Goal: Transaction & Acquisition: Purchase product/service

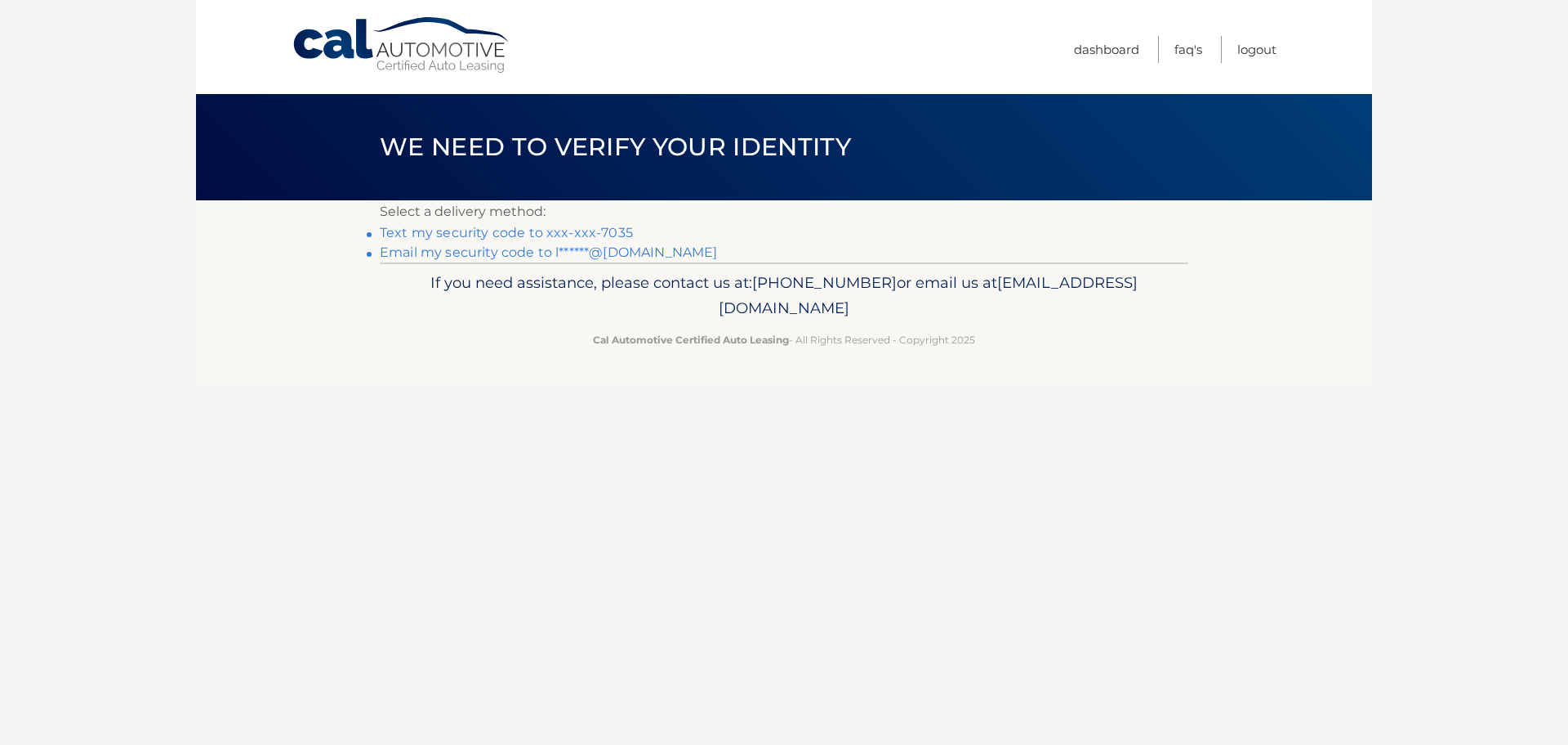
drag, startPoint x: 0, startPoint y: 0, endPoint x: 500, endPoint y: 228, distance: 549.5
click at [500, 228] on link "Text my security code to xxx-xxx-7035" at bounding box center [506, 233] width 253 height 16
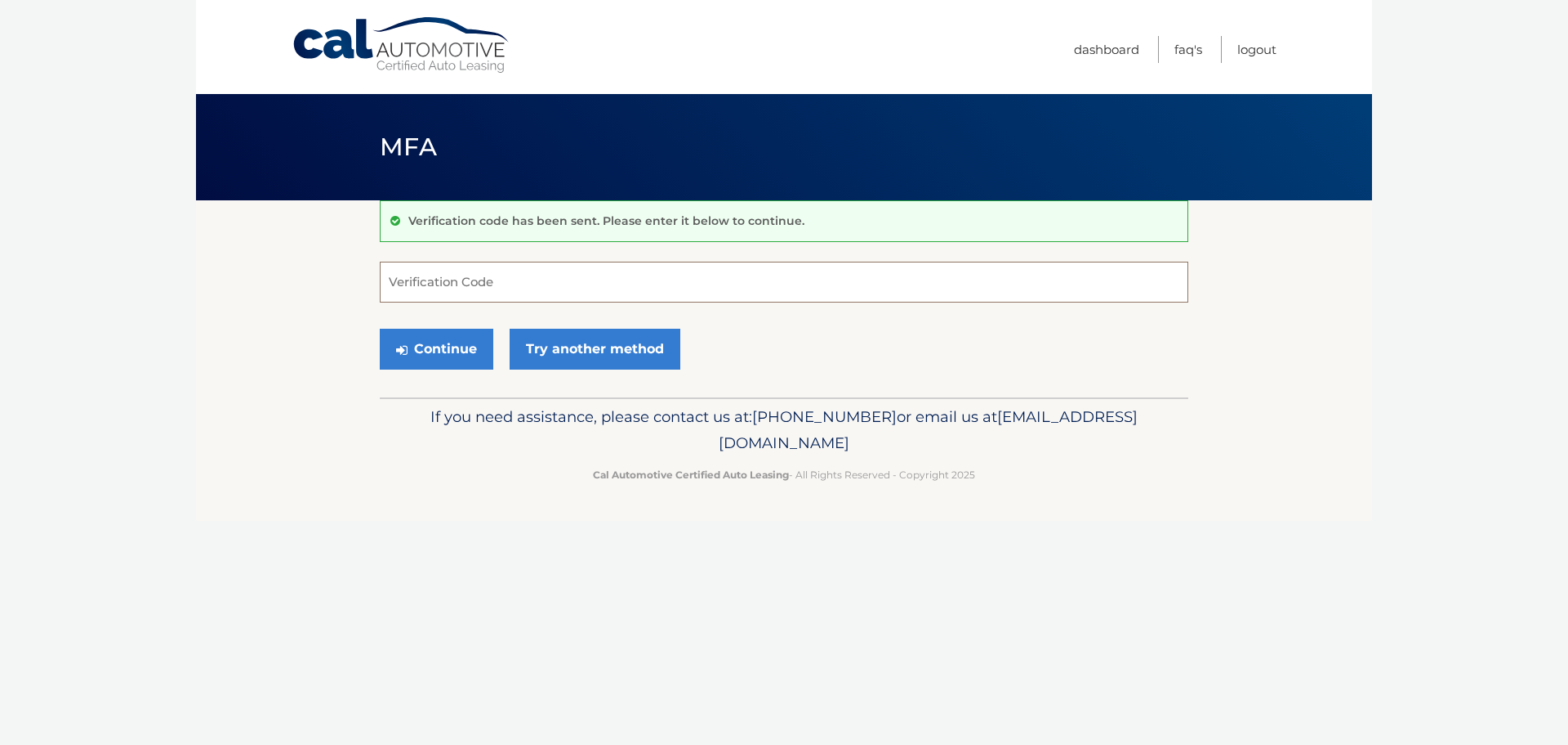
click at [575, 274] on input "Verification Code" at bounding box center [784, 282] width 808 height 41
type input "608023"
click at [452, 354] on button "Continue" at bounding box center [437, 349] width 114 height 41
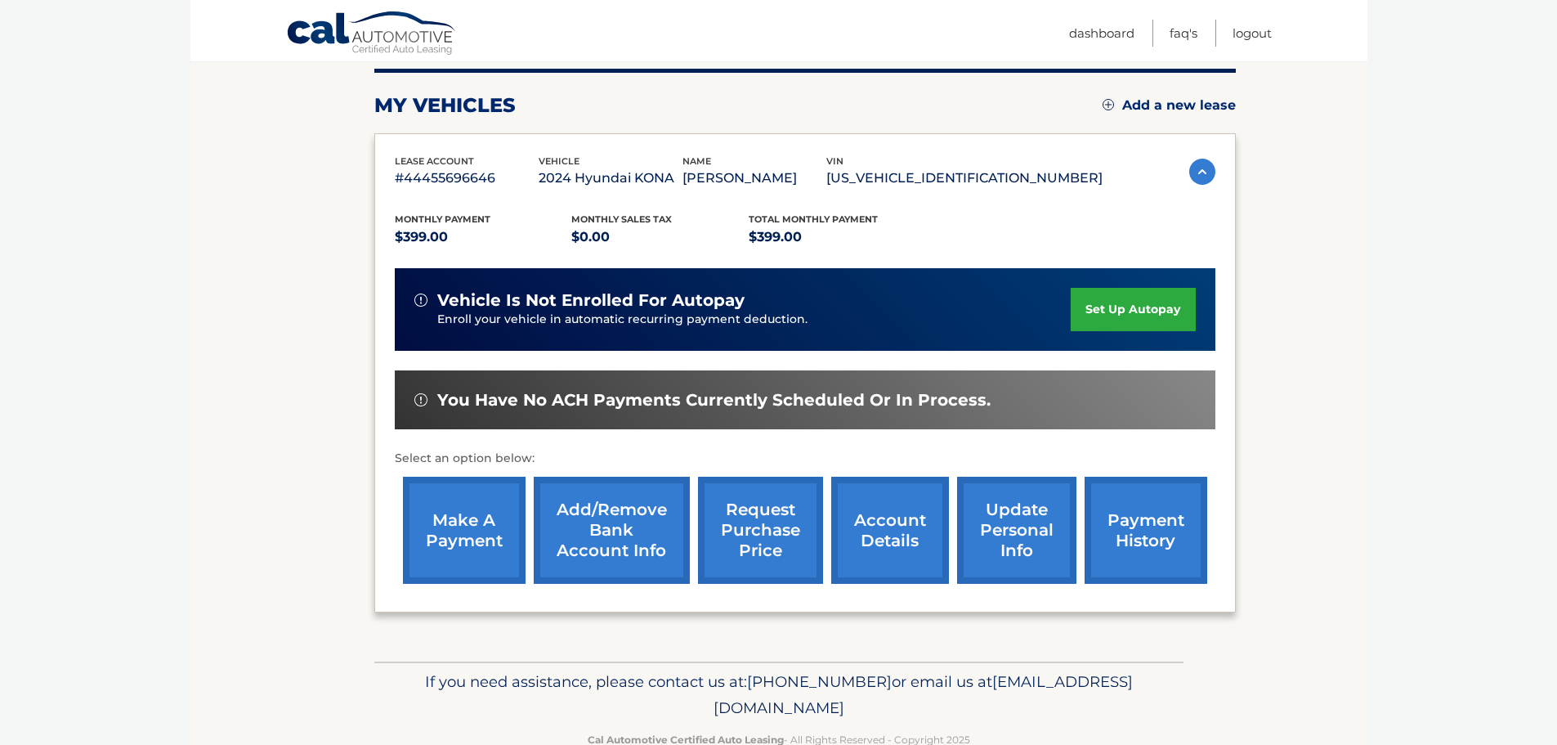
scroll to position [245, 0]
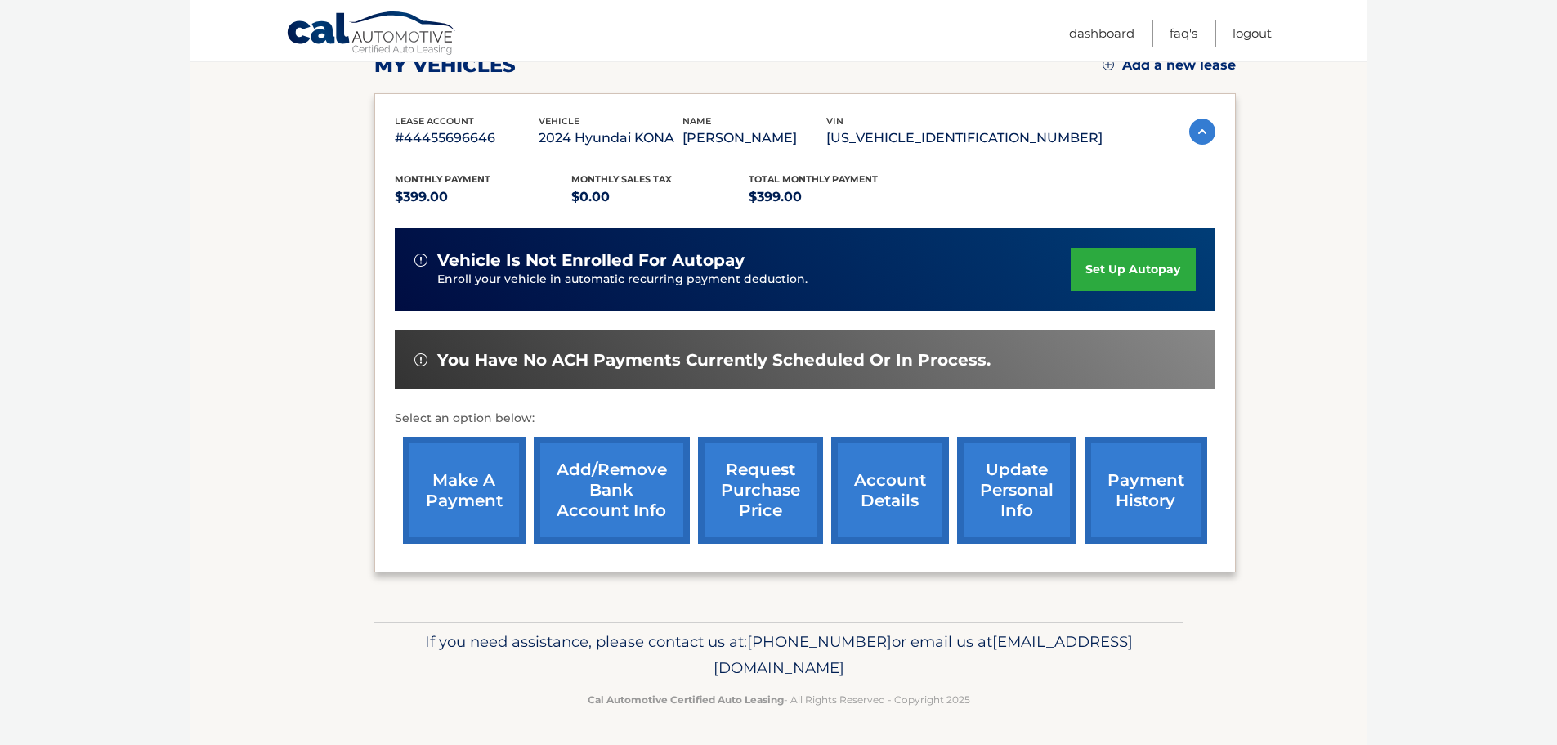
click at [460, 494] on link "make a payment" at bounding box center [464, 489] width 123 height 107
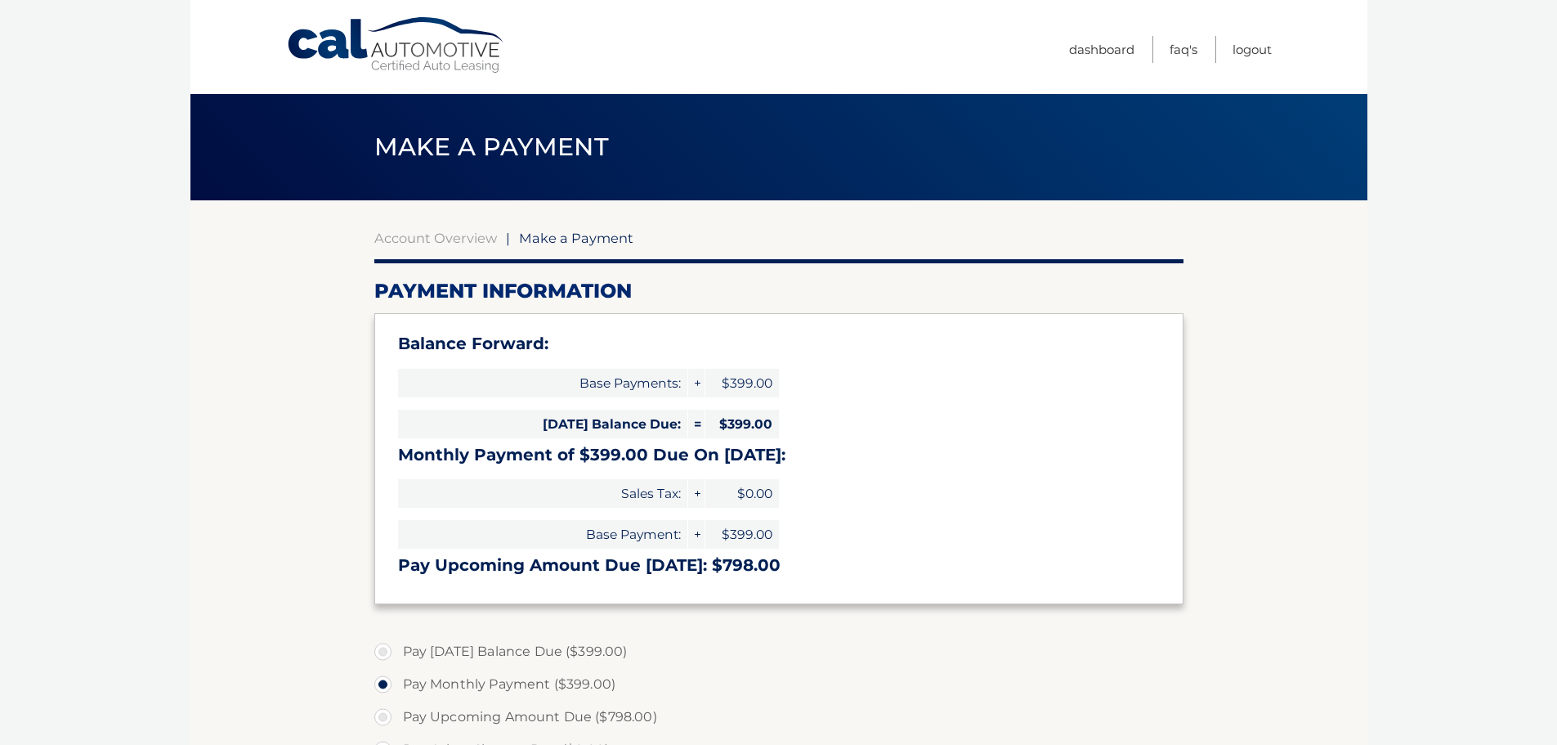
select select "MzhkNDE0NmQtN2M4Yi00MTdlLTgzNzQtYjhkMGZjMGJmYzQ1"
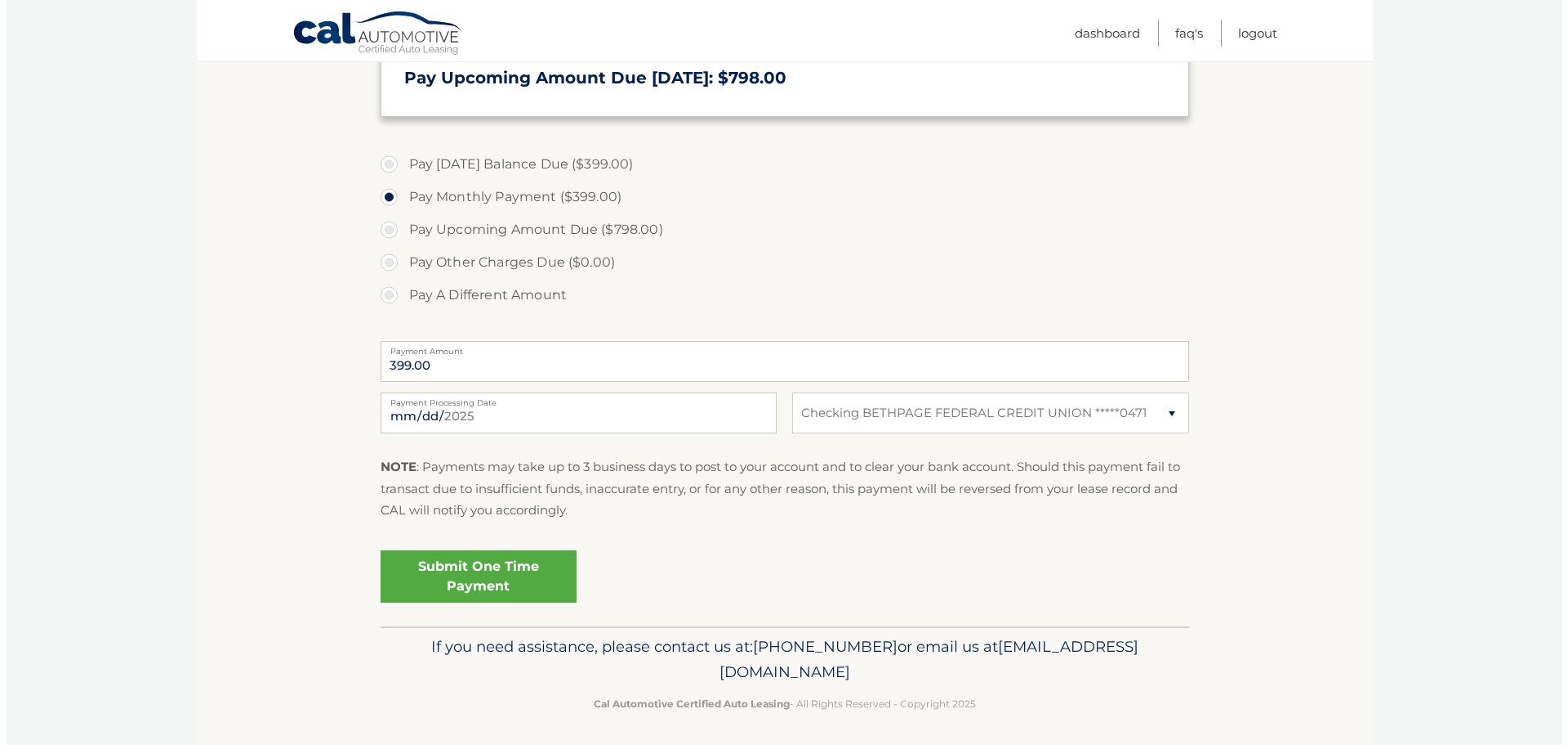
scroll to position [490, 0]
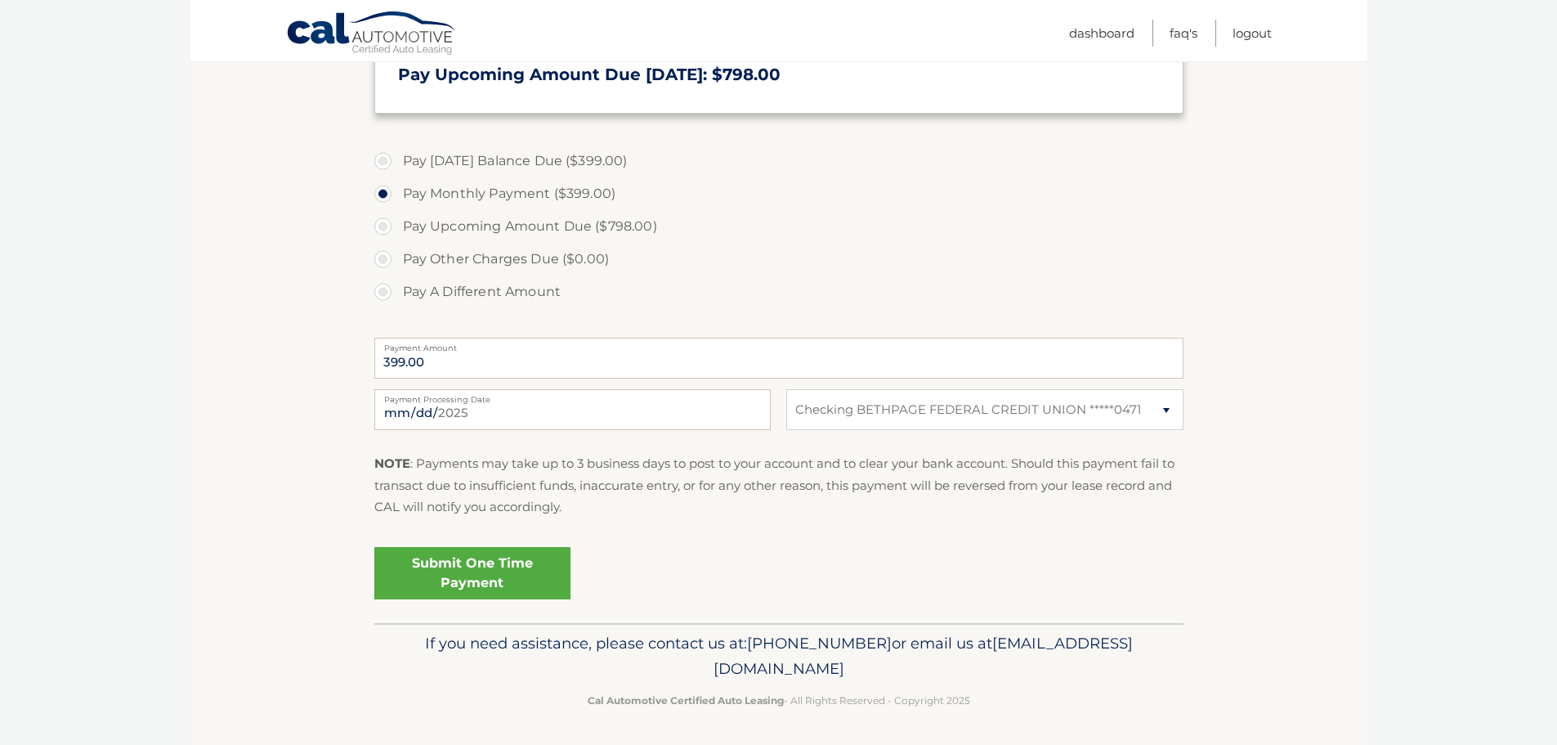
click at [485, 560] on link "Submit One Time Payment" at bounding box center [472, 573] width 196 height 52
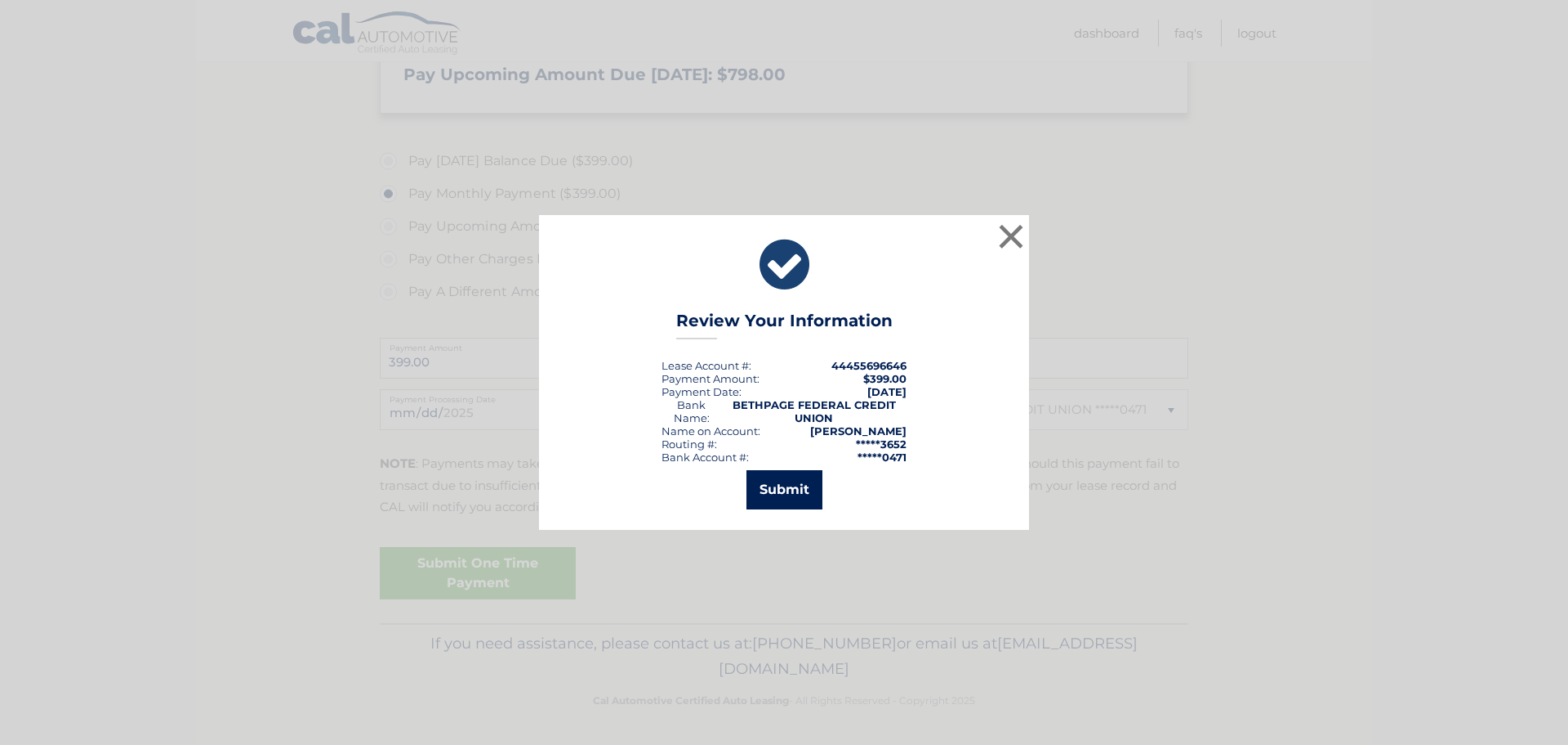
click at [763, 481] on button "Submit" at bounding box center [784, 489] width 76 height 39
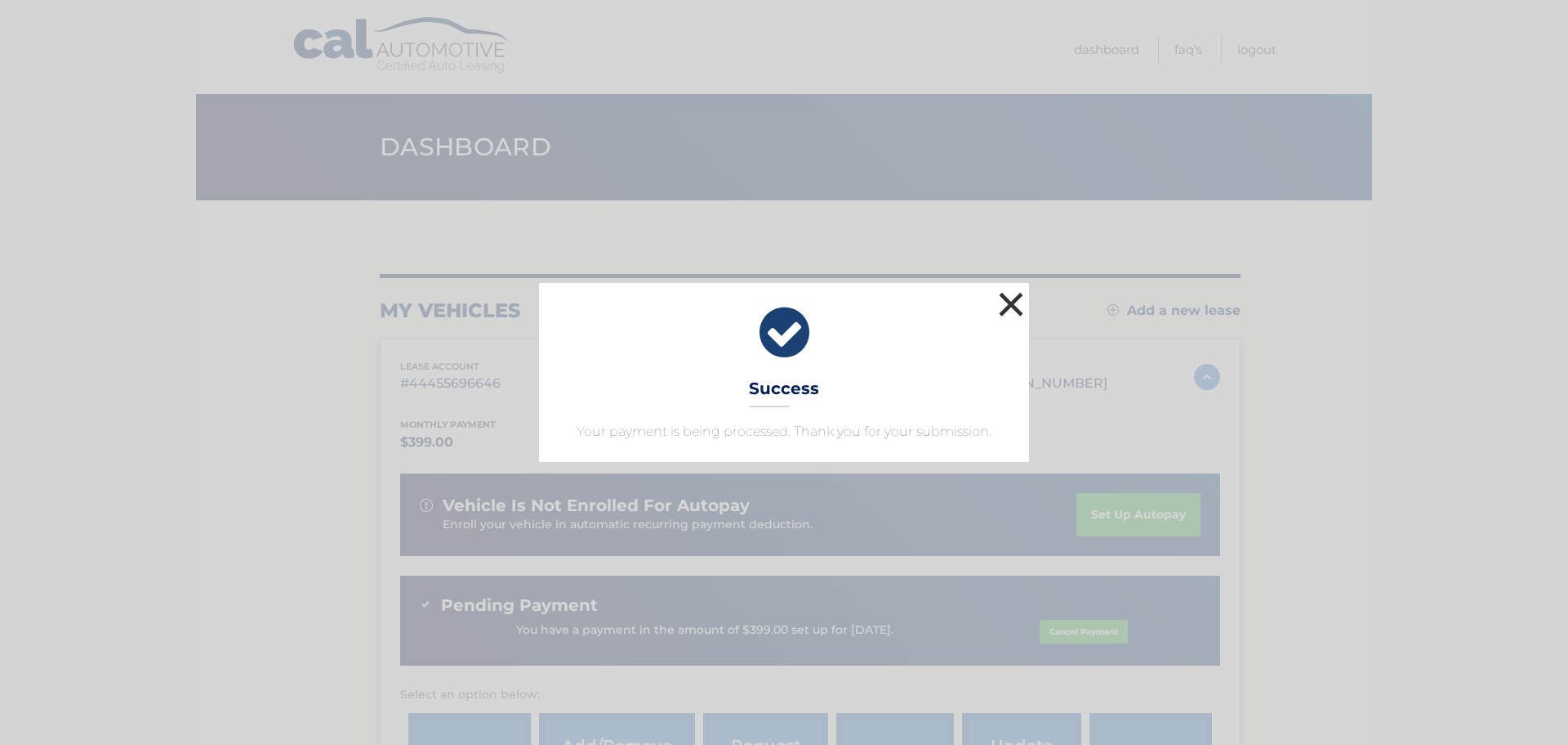
click at [1016, 307] on button "×" at bounding box center [1010, 304] width 33 height 33
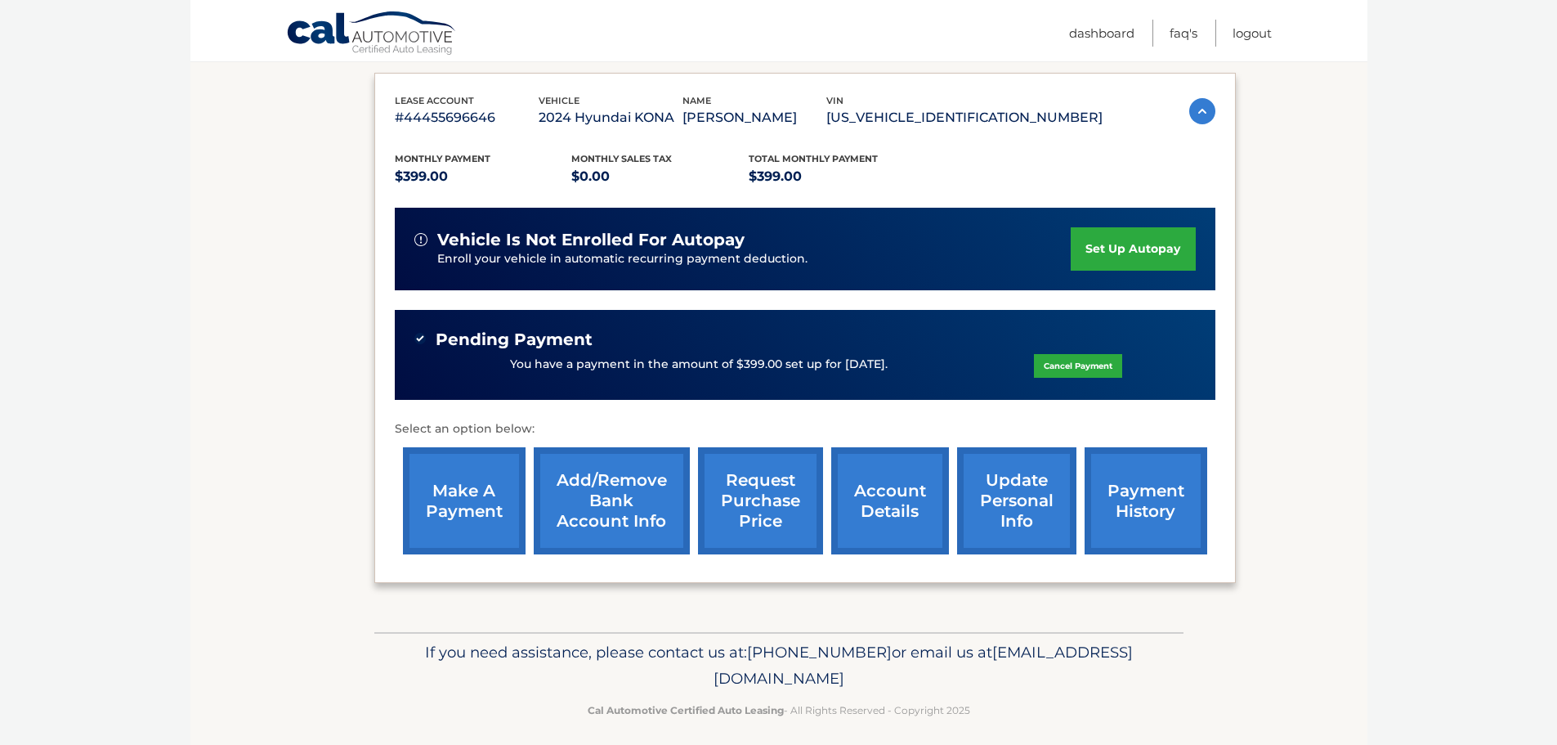
scroll to position [277, 0]
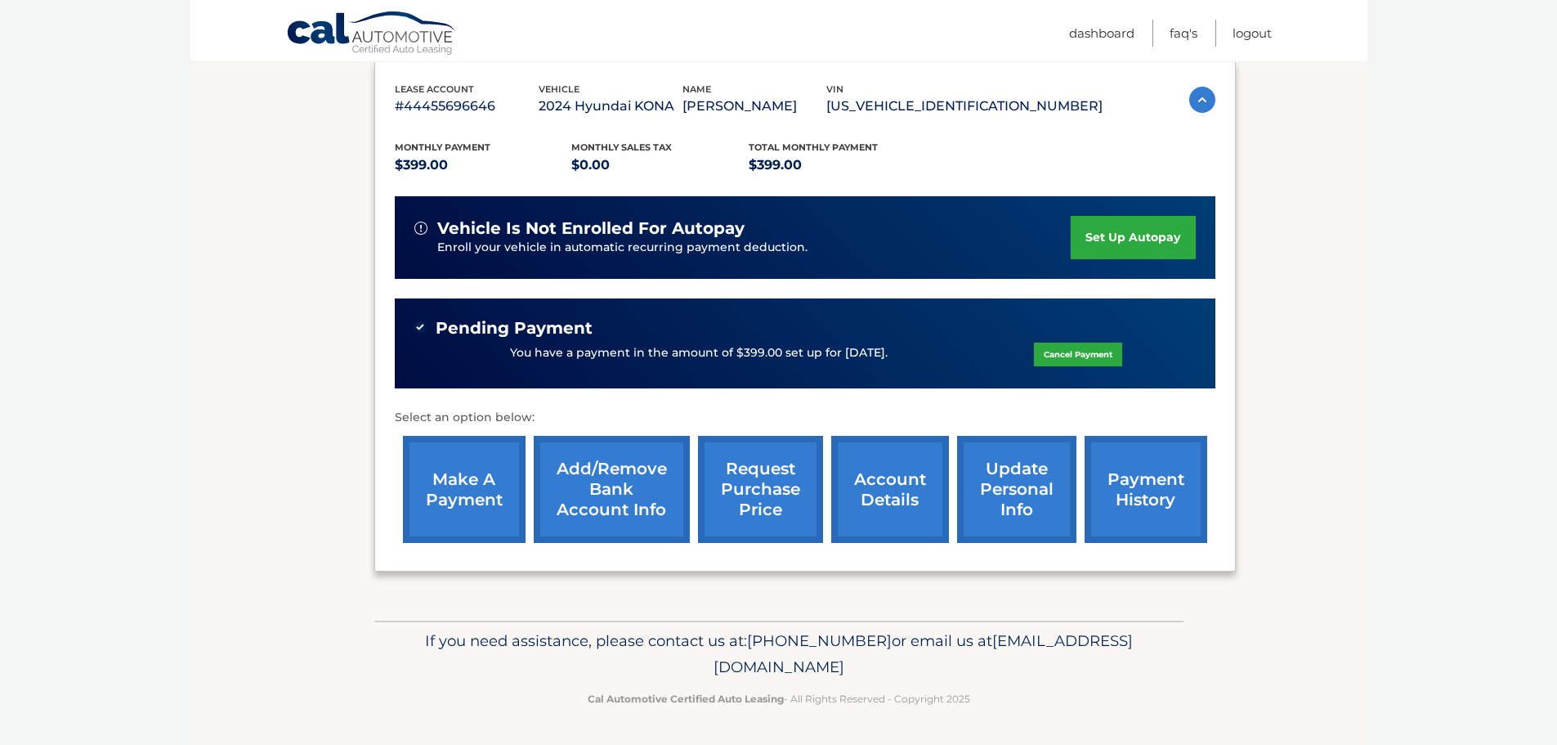
click at [1165, 469] on link "payment history" at bounding box center [1145, 489] width 123 height 107
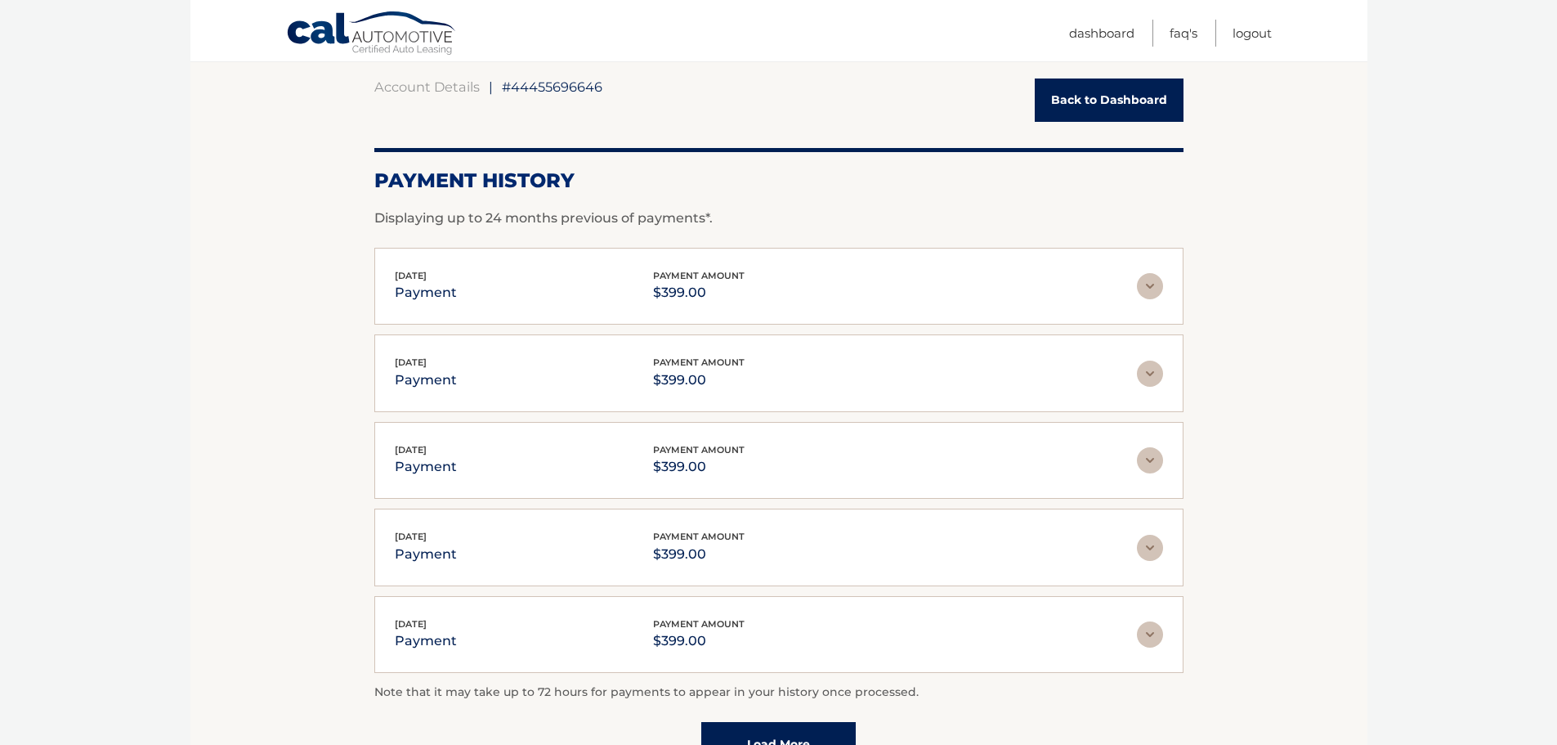
scroll to position [163, 0]
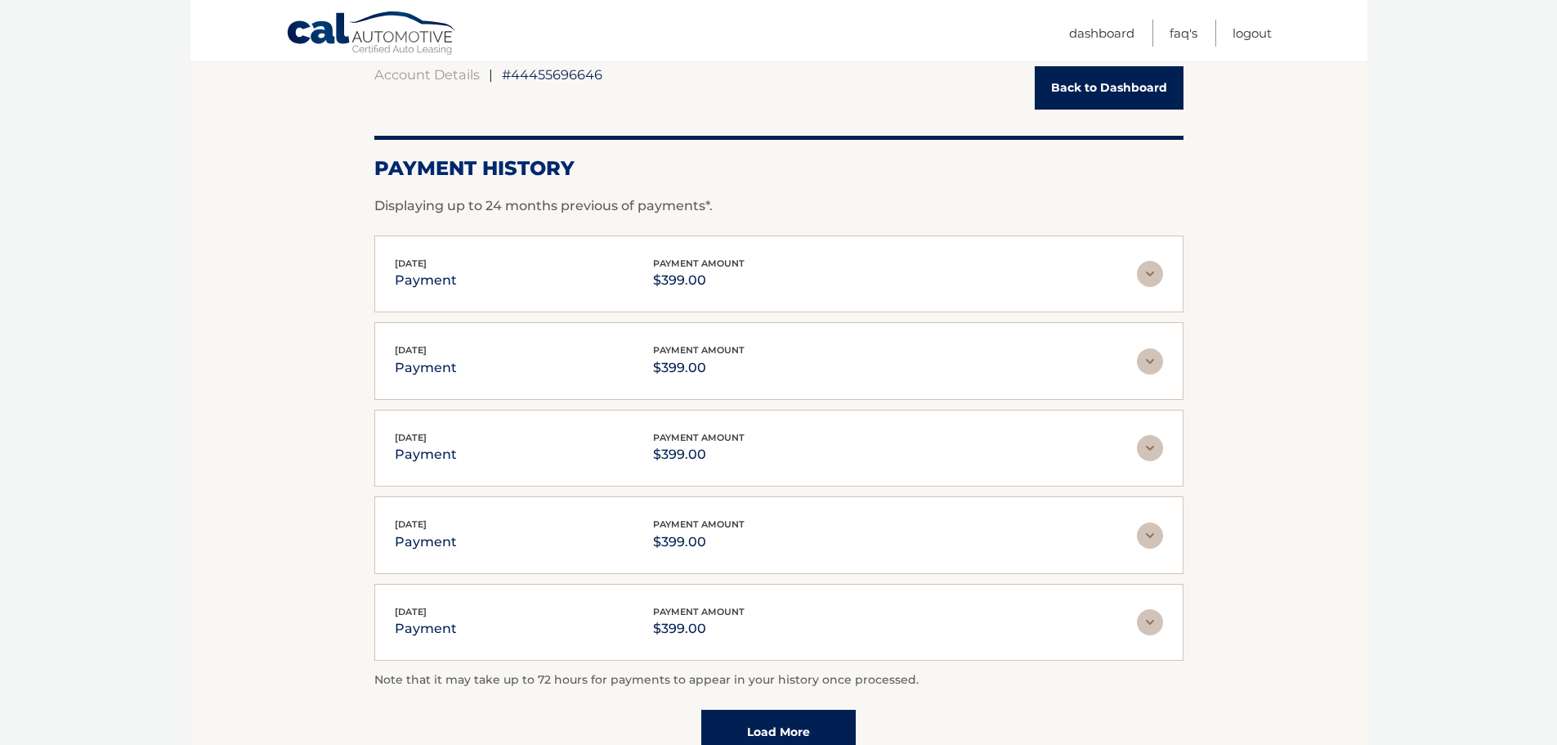
click at [1150, 271] on img at bounding box center [1150, 274] width 26 height 26
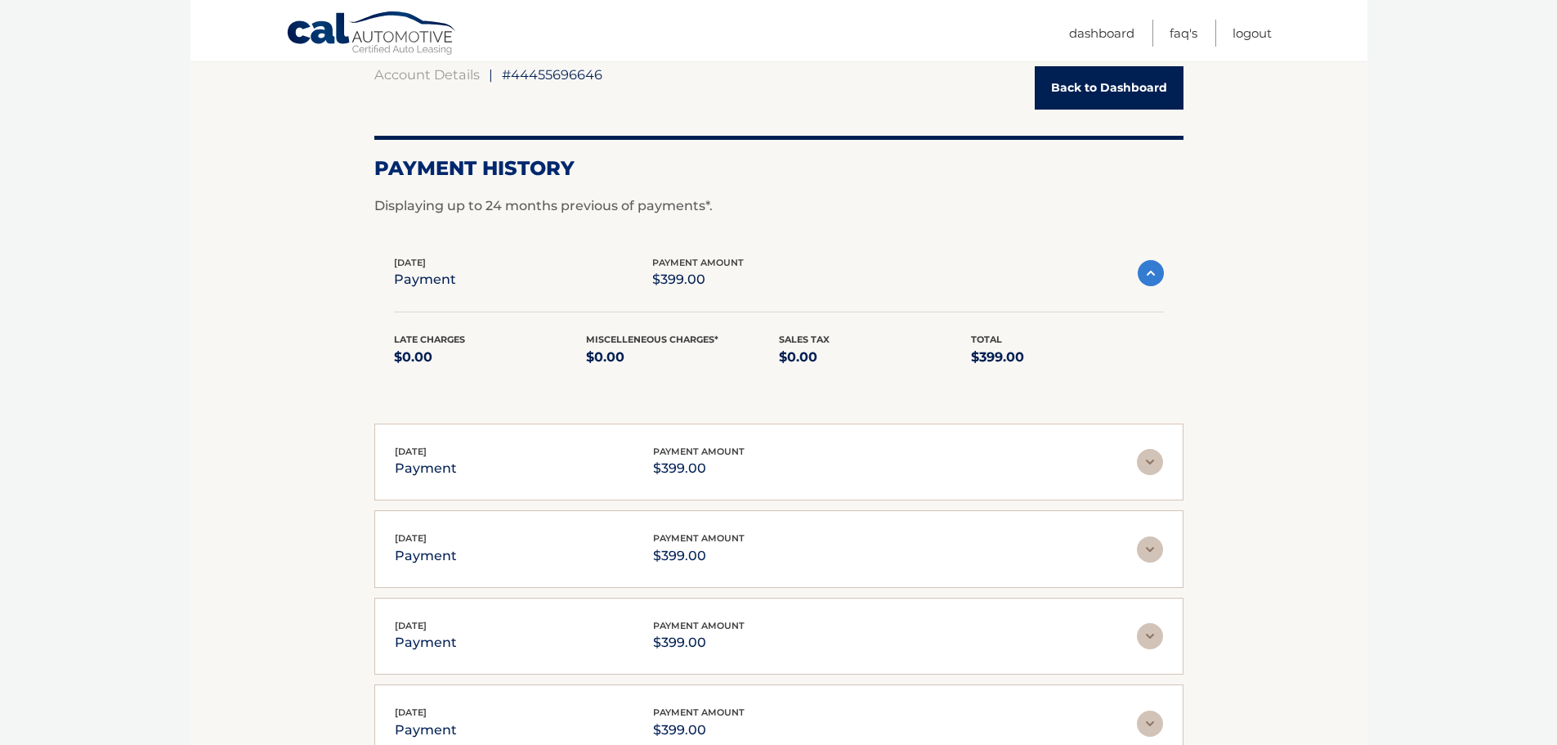
click at [1150, 271] on img at bounding box center [1151, 273] width 26 height 26
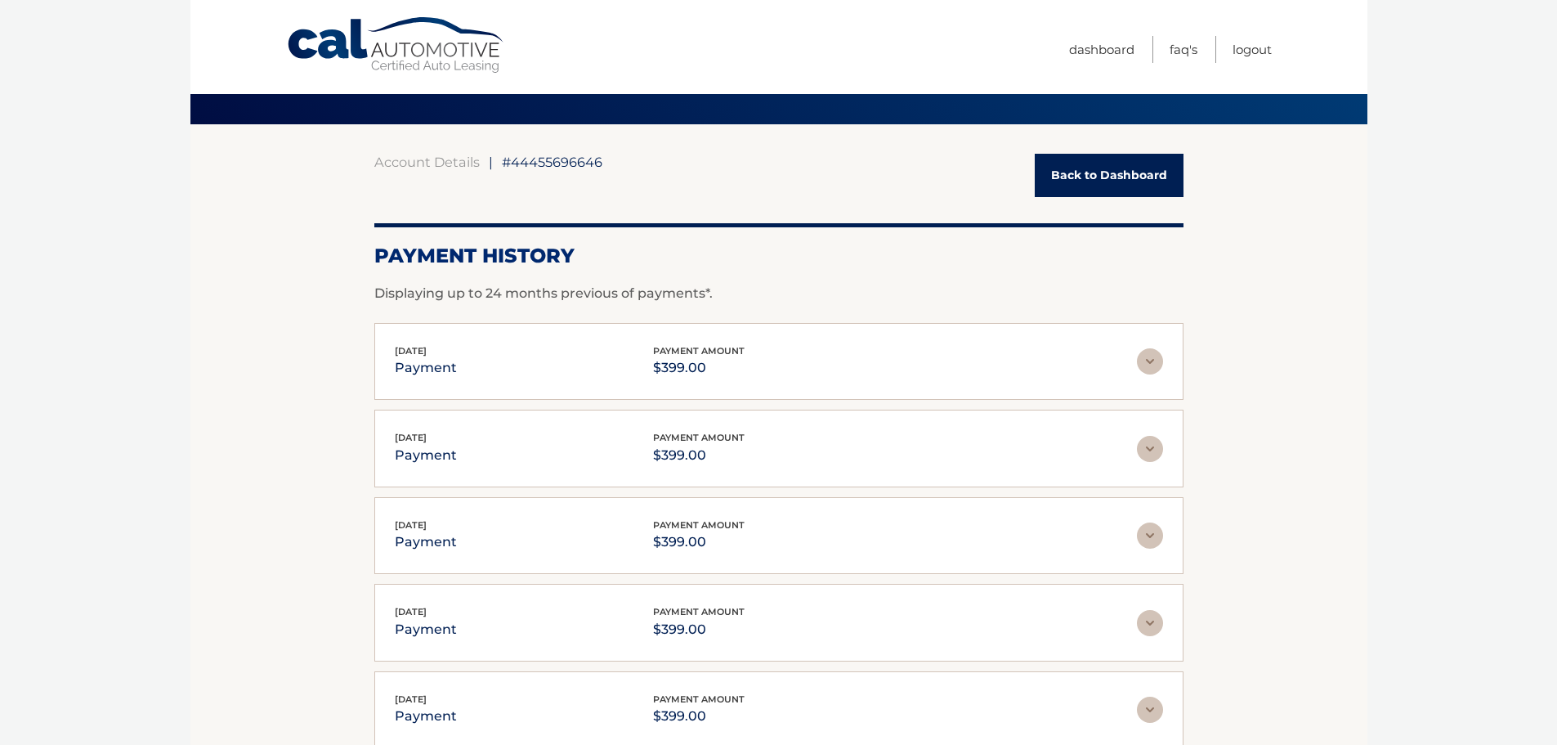
scroll to position [0, 0]
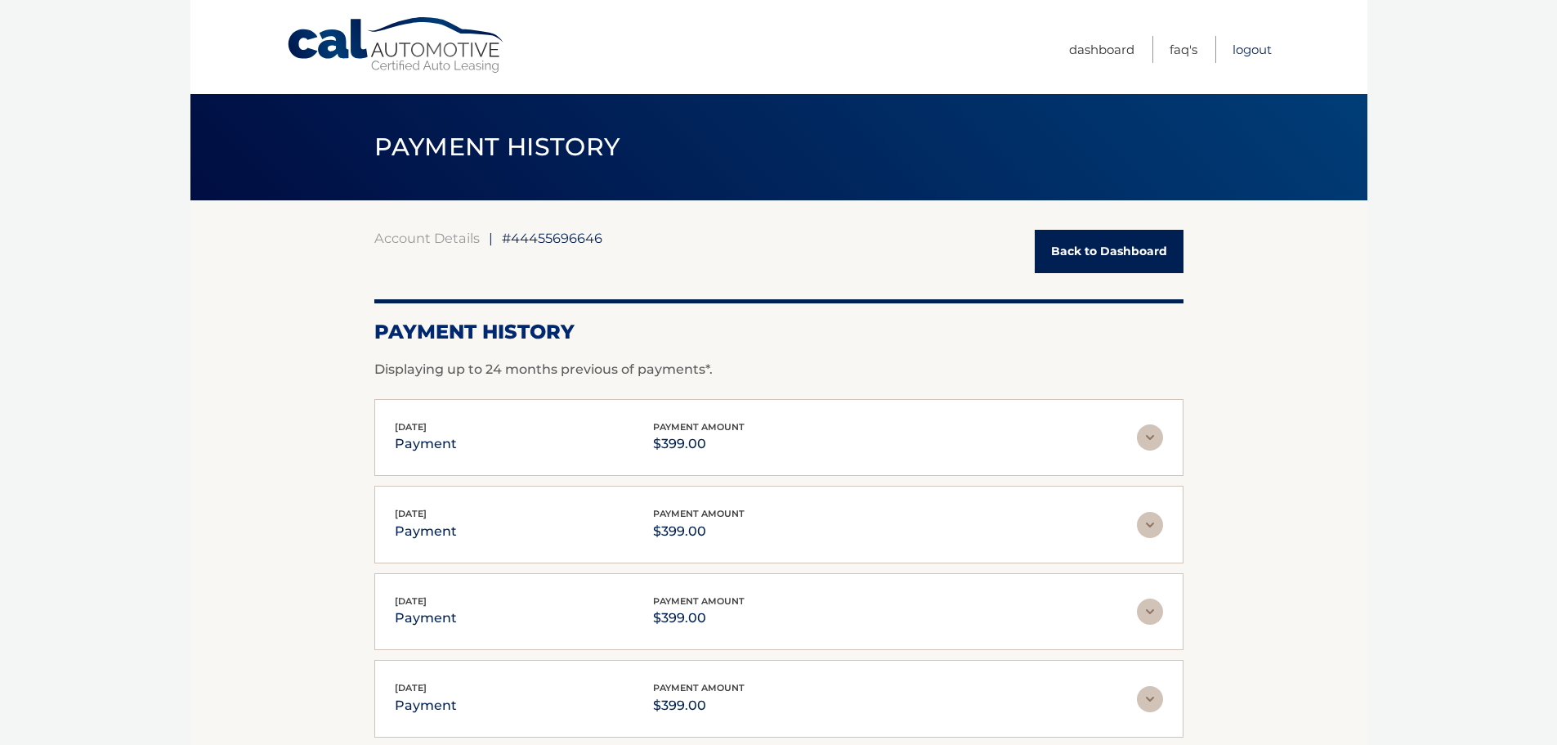
click at [1237, 54] on link "Logout" at bounding box center [1251, 49] width 39 height 27
